Goal: Task Accomplishment & Management: Manage account settings

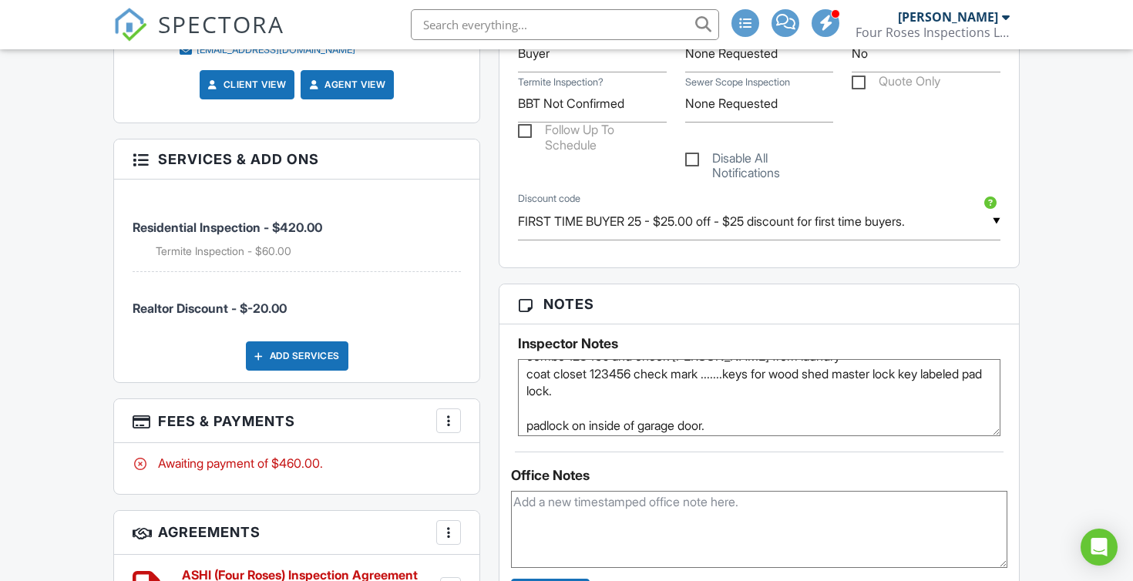
scroll to position [998, 0]
click at [280, 361] on div "Add Services" at bounding box center [297, 356] width 102 height 29
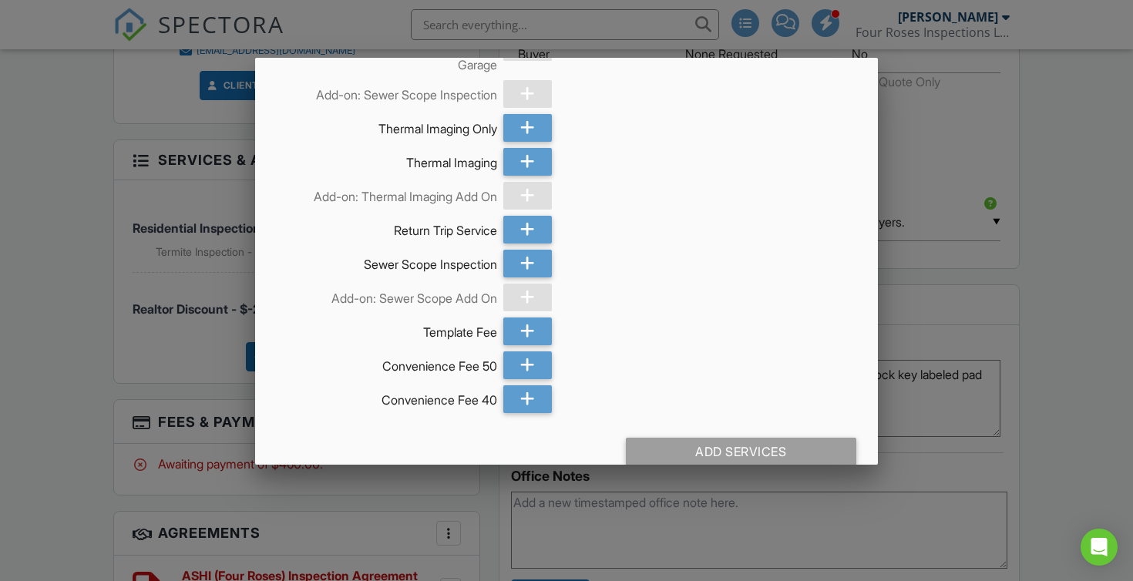
scroll to position [1751, 0]
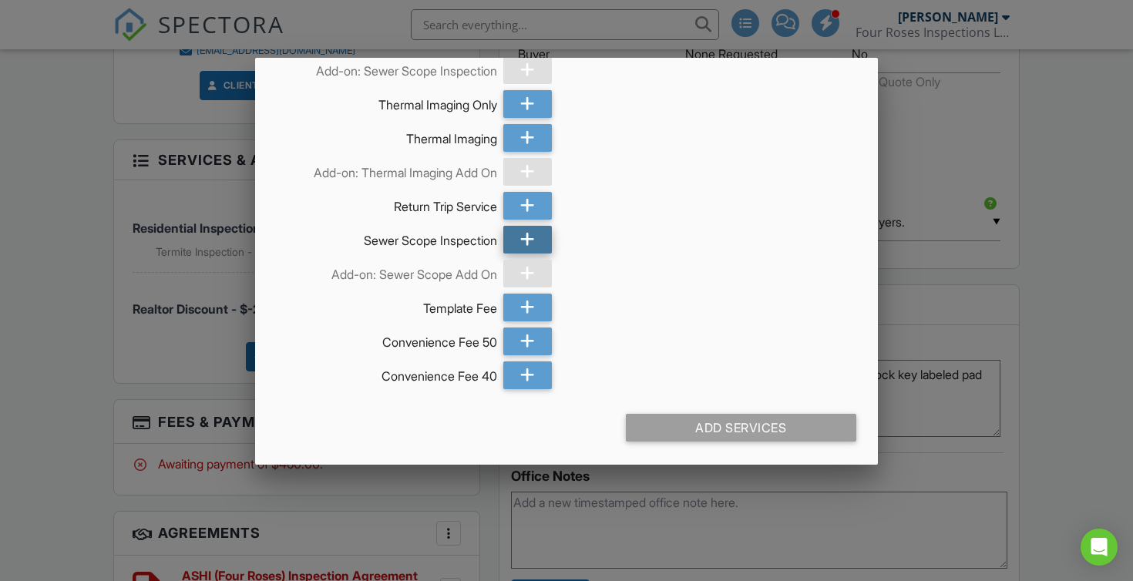
click at [529, 239] on icon at bounding box center [527, 240] width 15 height 28
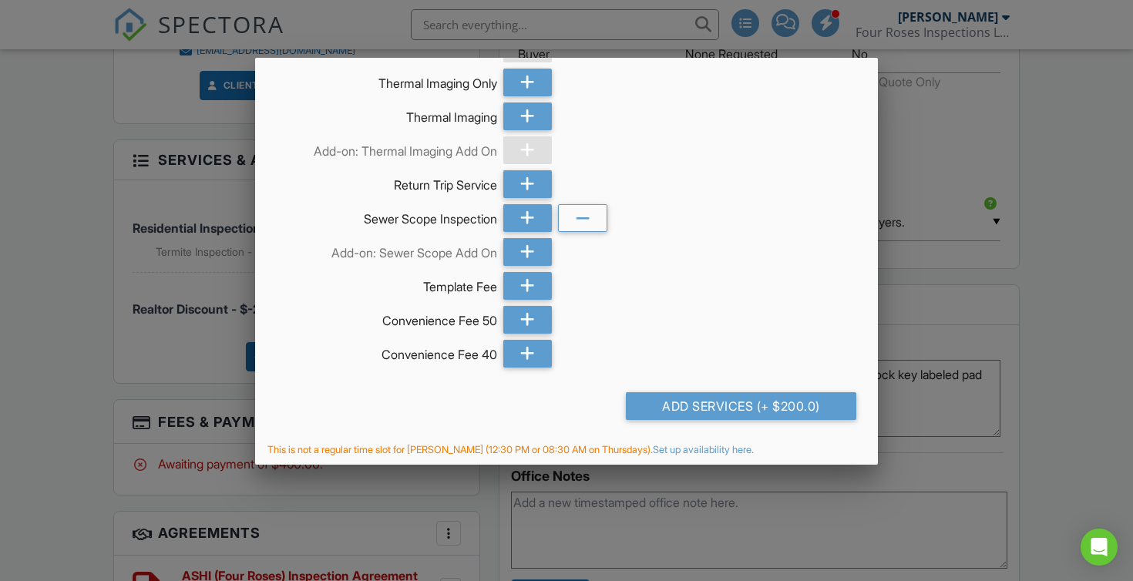
scroll to position [1775, 0]
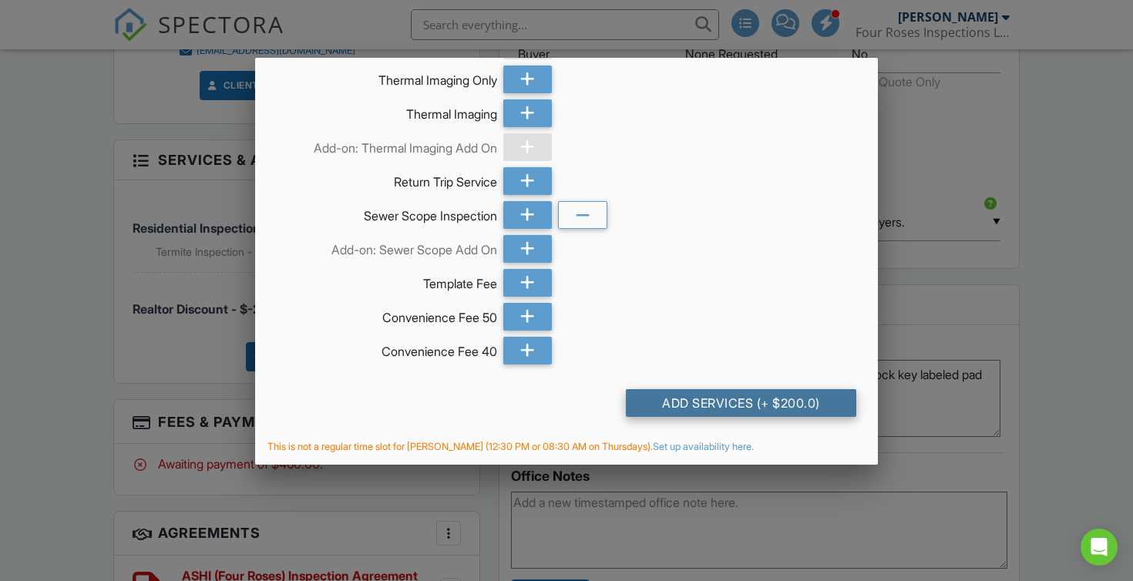
click at [720, 396] on div "Add Services (+ $200.0)" at bounding box center [741, 403] width 231 height 28
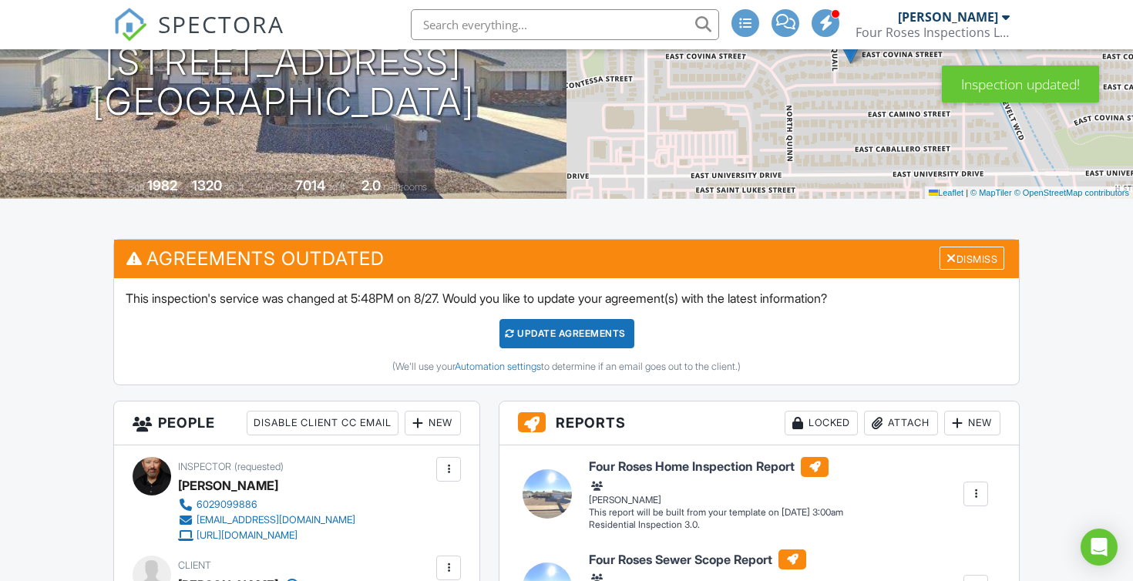
scroll to position [211, 0]
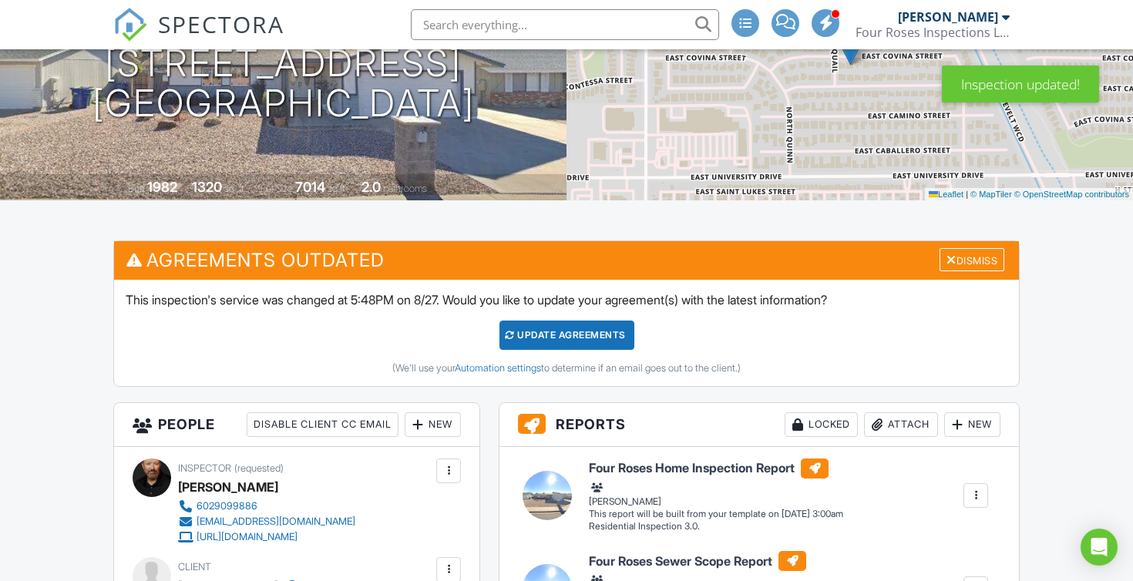
click at [558, 350] on div "Update Agreements" at bounding box center [566, 335] width 135 height 29
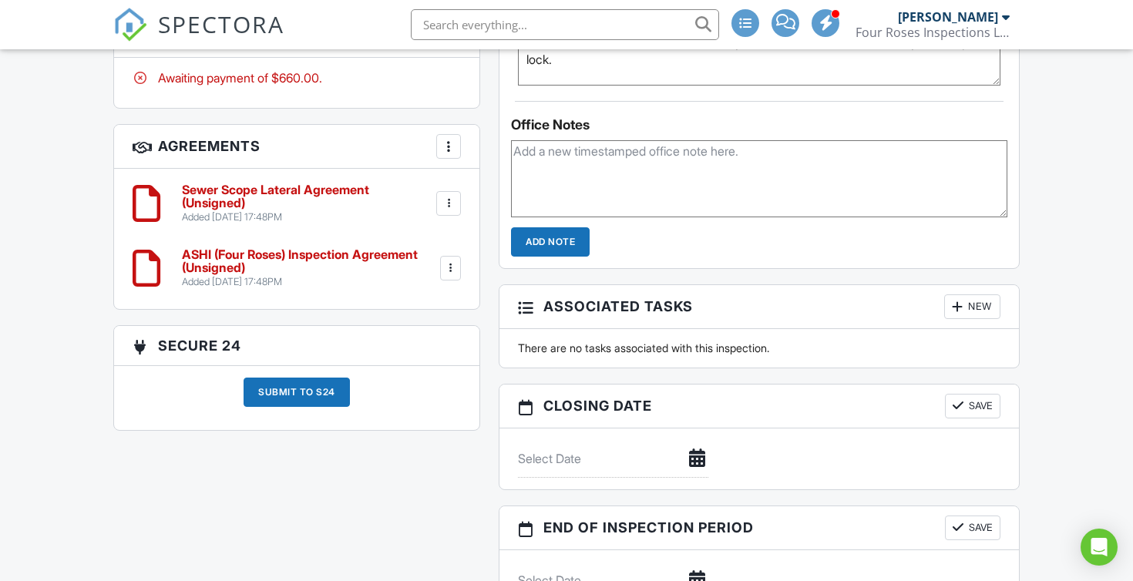
scroll to position [1454, 0]
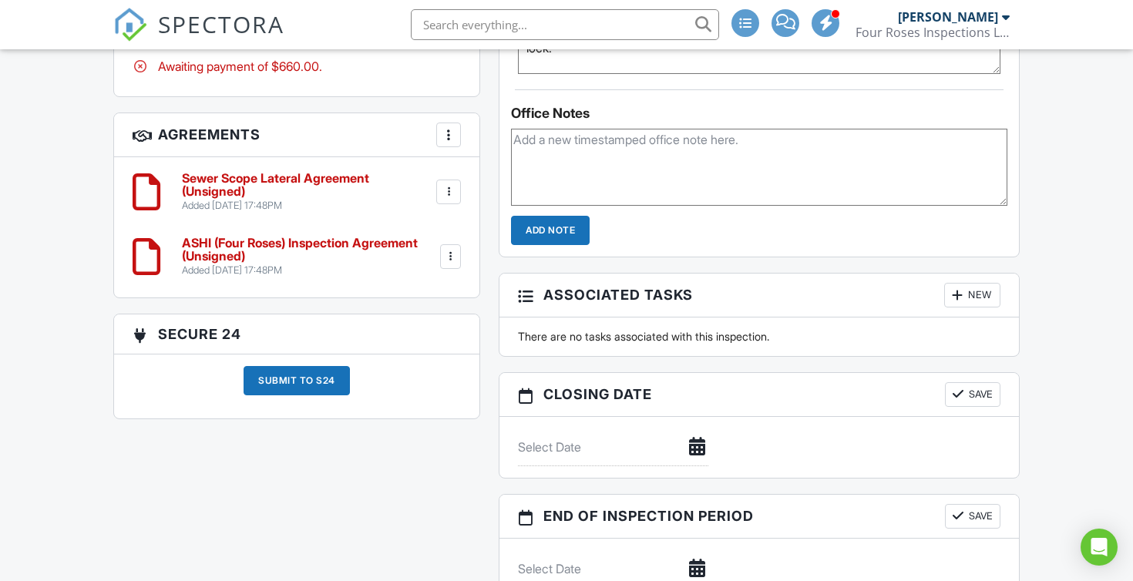
click at [438, 146] on div "More" at bounding box center [448, 135] width 25 height 25
click at [412, 142] on h3 "Agreements More Add Agreement Edit Agreement Templates" at bounding box center [296, 135] width 365 height 44
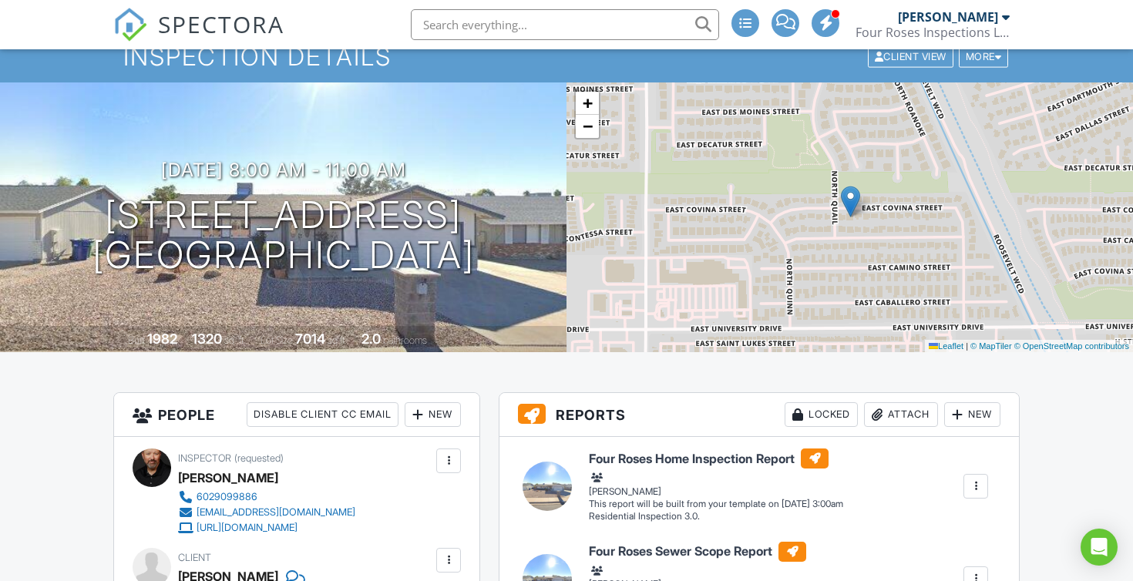
scroll to position [0, 0]
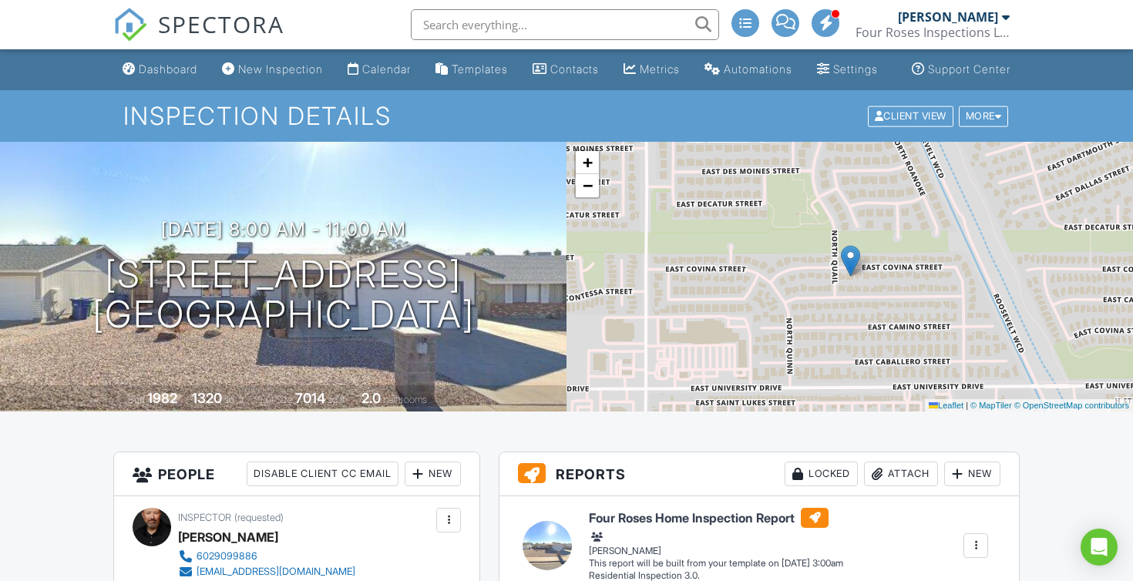
click at [824, 22] on span at bounding box center [825, 22] width 15 height 1
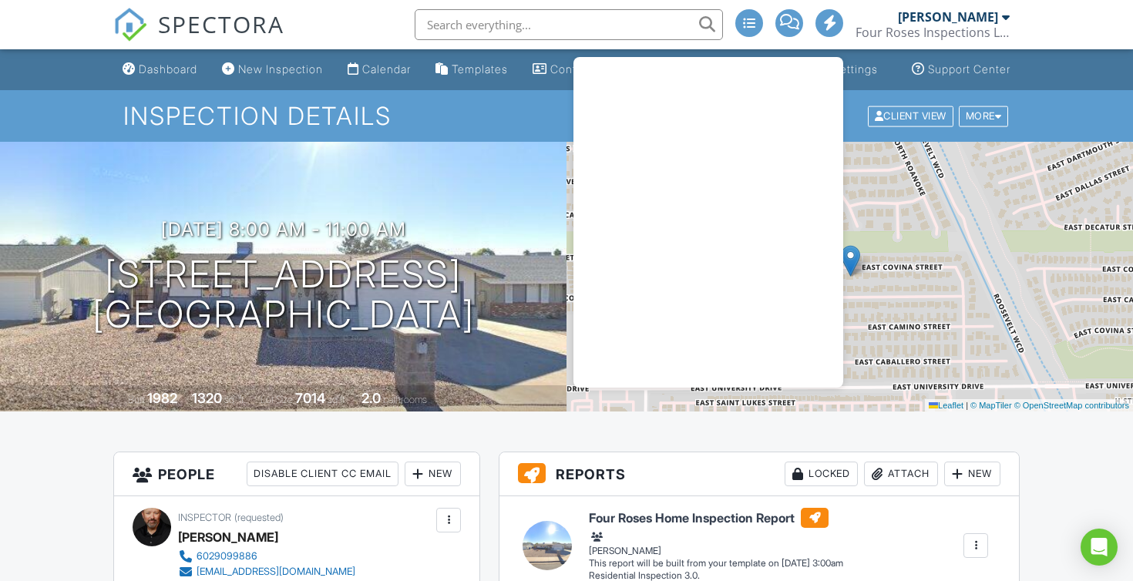
click at [543, 129] on h1 "Inspection Details" at bounding box center [566, 115] width 886 height 27
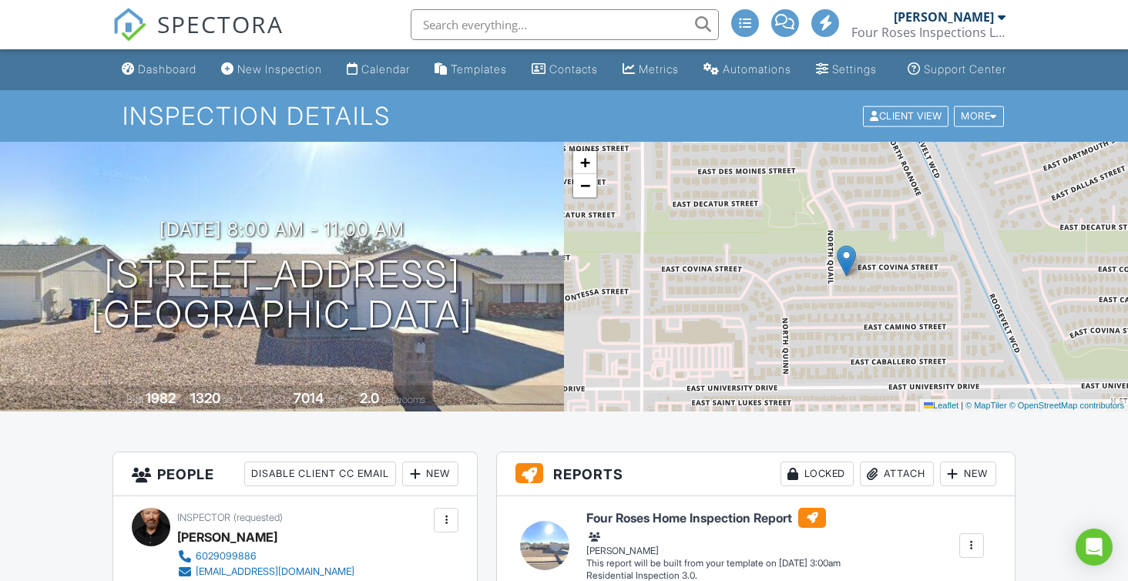
click at [1001, 16] on div at bounding box center [1002, 17] width 8 height 12
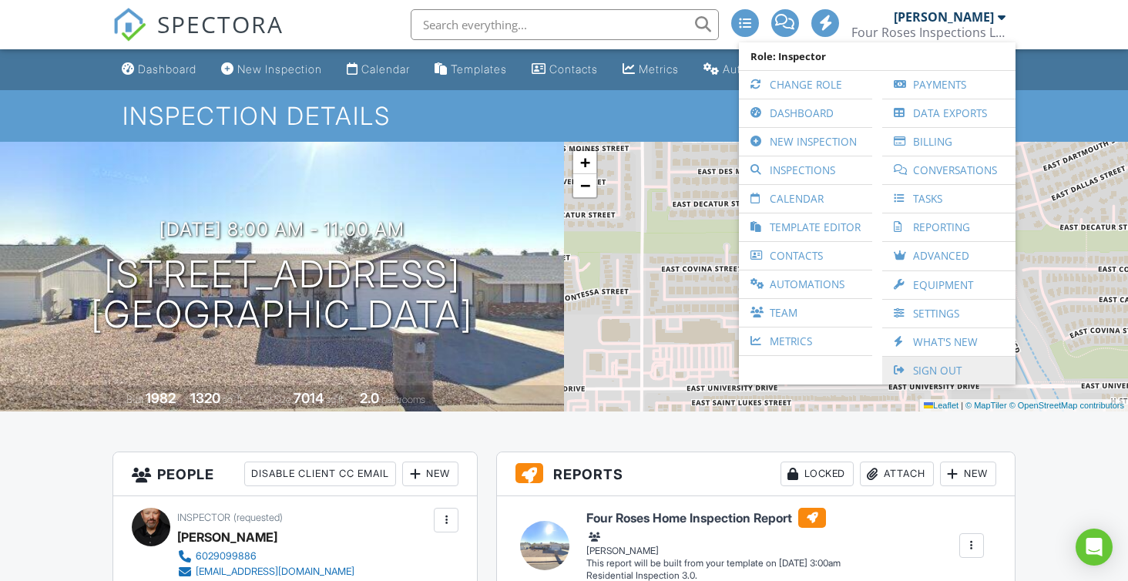
click at [932, 364] on link "Sign Out" at bounding box center [949, 371] width 118 height 28
